Goal: Browse casually: Explore the website without a specific task or goal

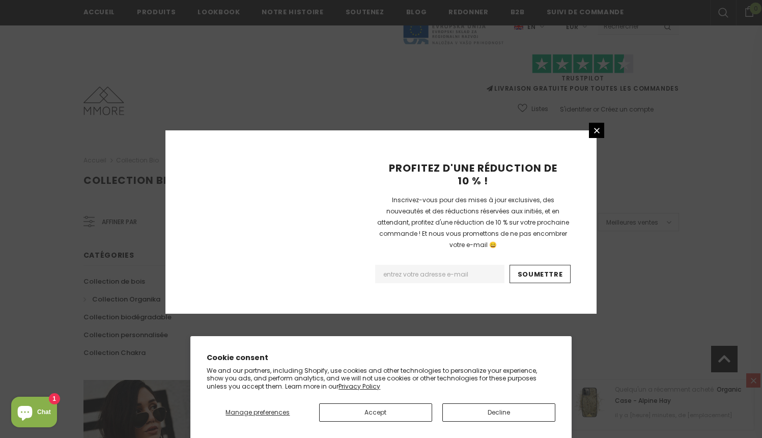
scroll to position [630, 0]
